Goal: Task Accomplishment & Management: Manage account settings

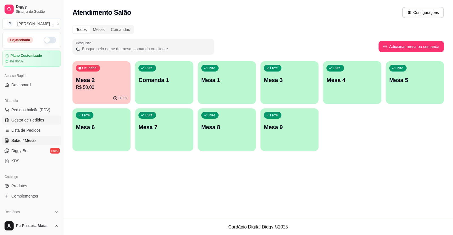
click at [31, 122] on span "Gestor de Pedidos" at bounding box center [27, 120] width 33 height 6
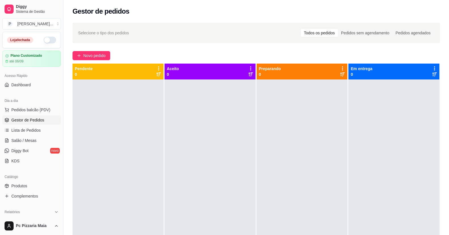
scroll to position [113, 0]
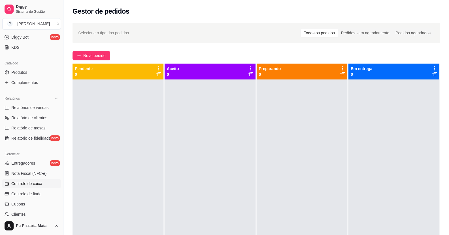
click at [35, 183] on span "Controle de caixa" at bounding box center [26, 184] width 31 height 6
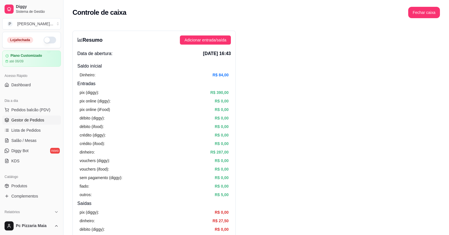
click at [41, 124] on link "Gestor de Pedidos" at bounding box center [31, 119] width 59 height 9
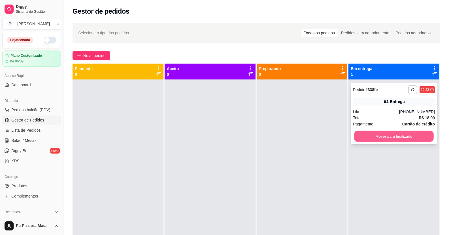
click at [409, 134] on button "Mover para finalizado" at bounding box center [394, 136] width 79 height 11
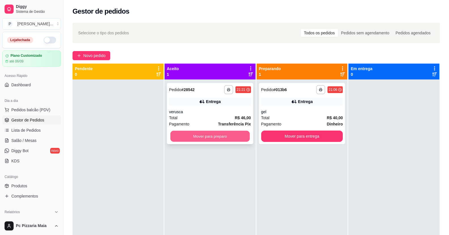
click at [210, 136] on button "Mover para preparo" at bounding box center [209, 136] width 79 height 11
click at [210, 136] on div "Mover para preparo" at bounding box center [210, 135] width 82 height 11
click at [232, 139] on button "Mover para preparo" at bounding box center [210, 135] width 82 height 11
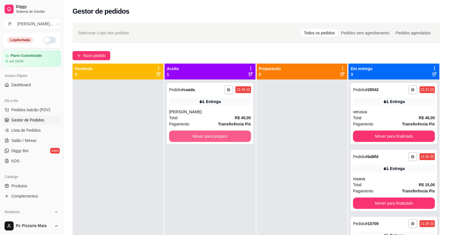
click at [233, 138] on button "Mover para preparo" at bounding box center [210, 135] width 82 height 11
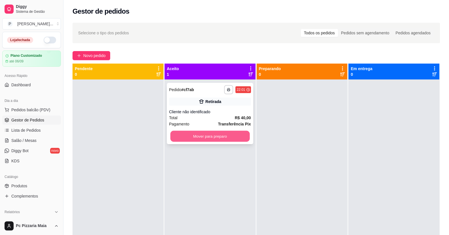
click at [237, 134] on button "Mover para preparo" at bounding box center [209, 136] width 79 height 11
click at [237, 134] on div "Mover para preparo" at bounding box center [210, 135] width 82 height 11
